Goal: Task Accomplishment & Management: Manage account settings

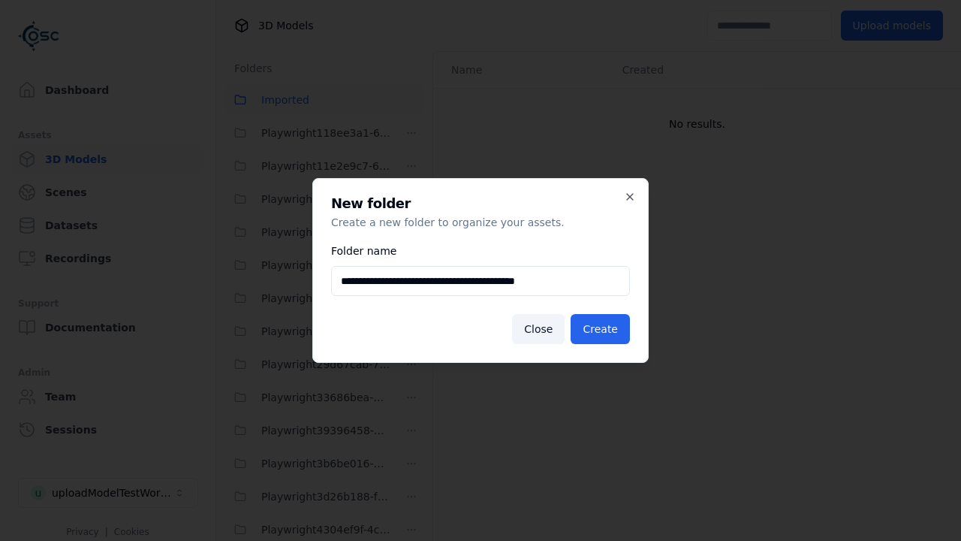
scroll to position [1553, 0]
type input "**********"
click at [602, 329] on button "Create" at bounding box center [600, 329] width 59 height 30
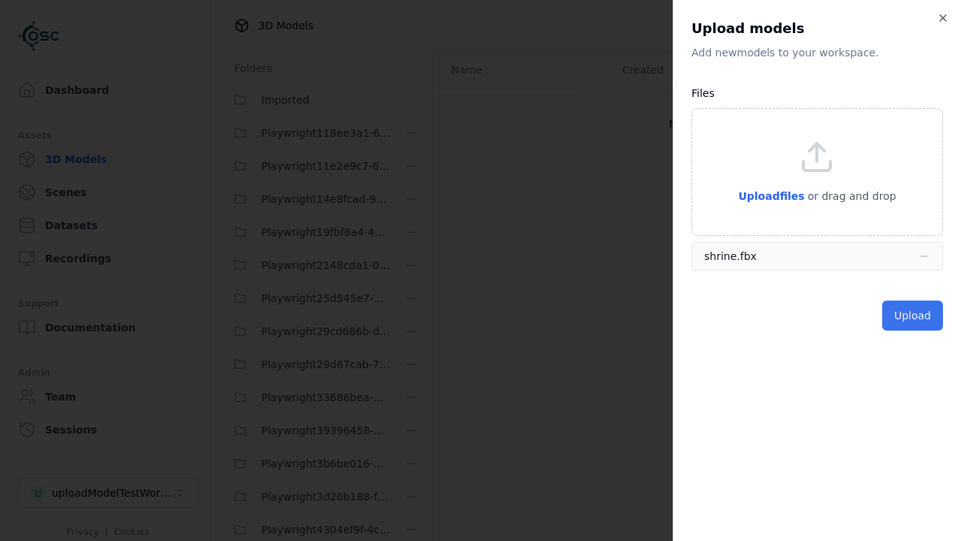
click at [914, 315] on button "Upload" at bounding box center [912, 315] width 61 height 30
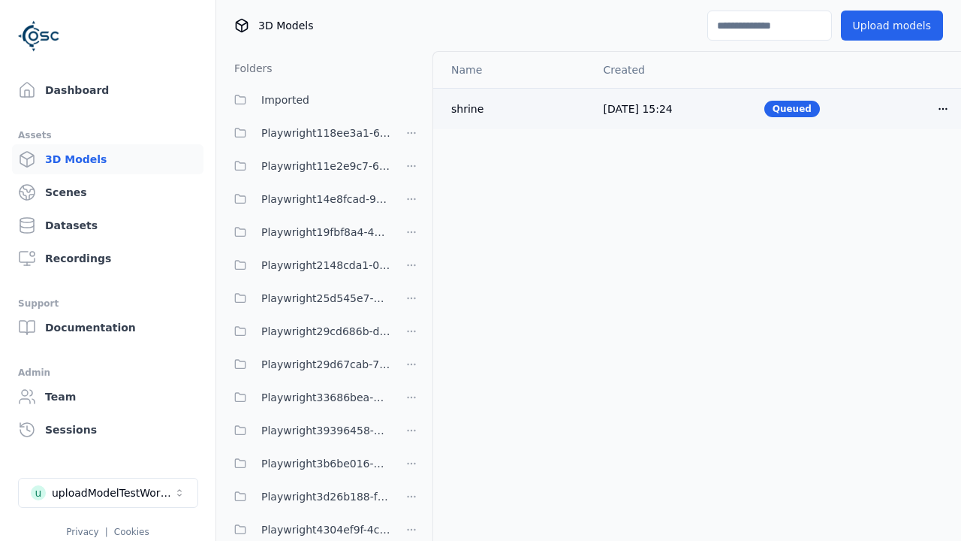
click at [943, 108] on html "Support Dashboard Assets 3D Models Scenes Datasets Recordings Support Documenta…" at bounding box center [480, 270] width 961 height 541
click at [910, 167] on div "Delete" at bounding box center [910, 167] width 89 height 24
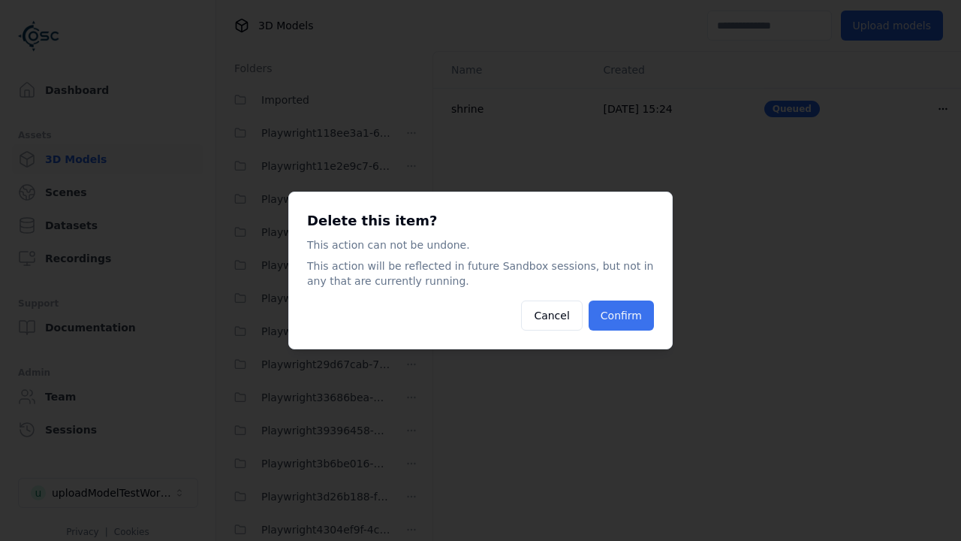
click at [622, 315] on button "Confirm" at bounding box center [621, 315] width 65 height 30
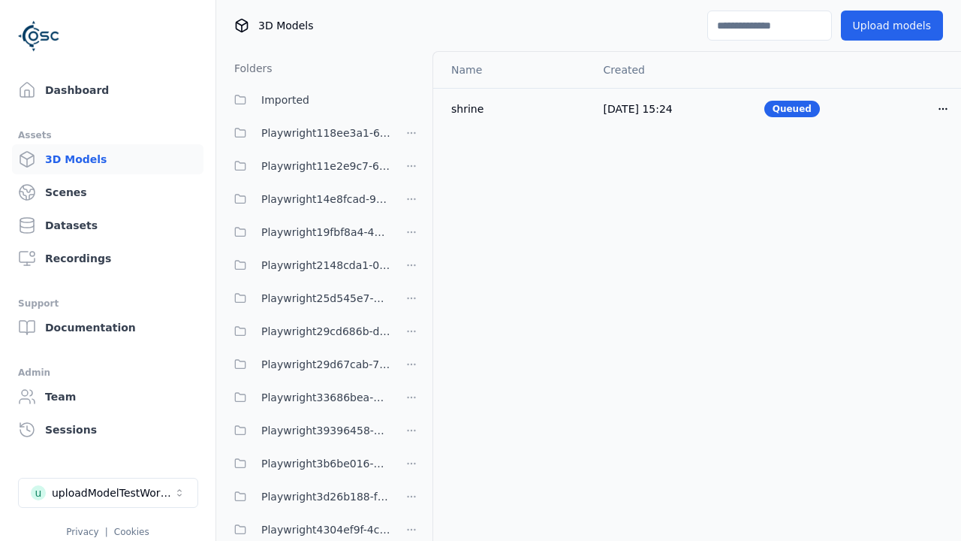
click at [411, 270] on html "Support Dashboard Assets 3D Models Scenes Datasets Recordings Support Documenta…" at bounding box center [480, 270] width 961 height 541
